Goal: Transaction & Acquisition: Download file/media

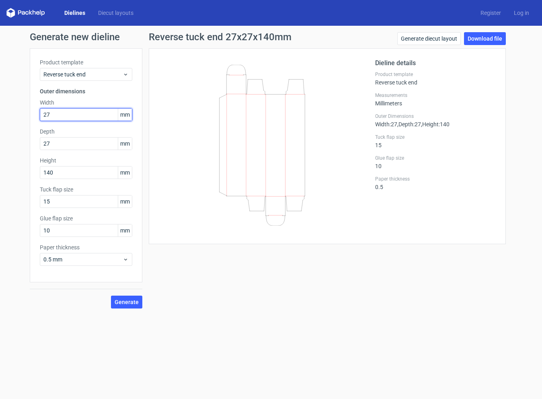
drag, startPoint x: 51, startPoint y: 117, endPoint x: 33, endPoint y: 117, distance: 18.1
click at [33, 117] on div "Product template Reverse tuck end Outer dimensions Width 27 mm Depth 27 mm Heig…" at bounding box center [86, 165] width 113 height 234
type input "43"
drag, startPoint x: 56, startPoint y: 144, endPoint x: 20, endPoint y: 144, distance: 36.2
click at [20, 144] on div "Generate new dieline Product template Reverse tuck end Outer dimensions Width 4…" at bounding box center [271, 170] width 542 height 289
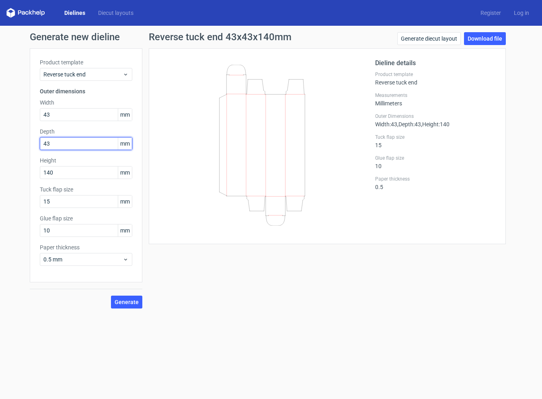
type input "43"
drag, startPoint x: 63, startPoint y: 173, endPoint x: 14, endPoint y: 171, distance: 49.1
click at [14, 172] on div "Generate new dieline Product template Reverse tuck end Outer dimensions Width 4…" at bounding box center [271, 170] width 542 height 289
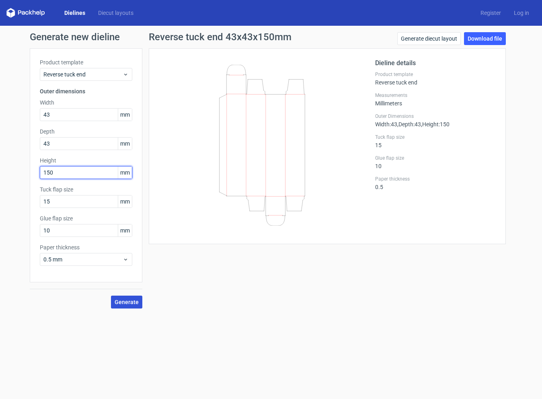
type input "150"
click at [123, 300] on span "Generate" at bounding box center [127, 302] width 24 height 6
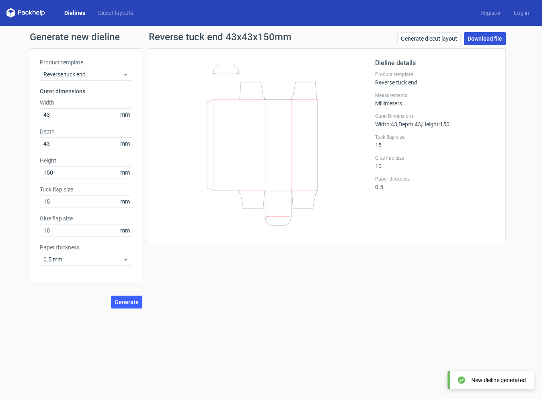
click at [477, 37] on link "Download file" at bounding box center [485, 38] width 42 height 13
click at [318, 266] on div "Reverse tuck end 43x43x150mm Generate diecut layout Download file Dieline detai…" at bounding box center [327, 170] width 370 height 276
